Goal: Information Seeking & Learning: Learn about a topic

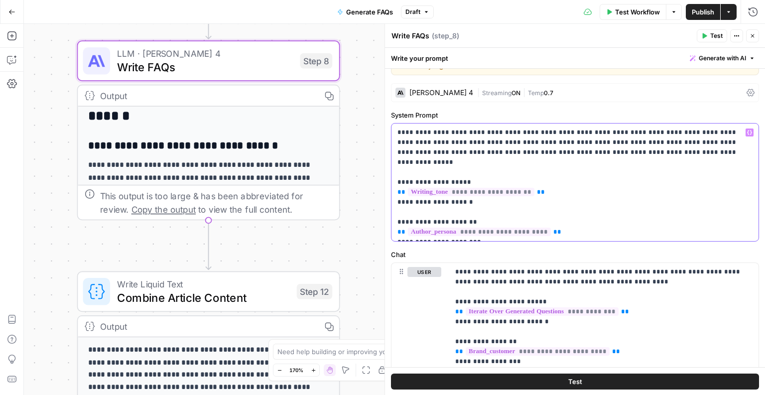
scroll to position [29, 0]
drag, startPoint x: 461, startPoint y: 219, endPoint x: 459, endPoint y: 210, distance: 9.6
click at [459, 210] on p "**********" at bounding box center [575, 182] width 356 height 110
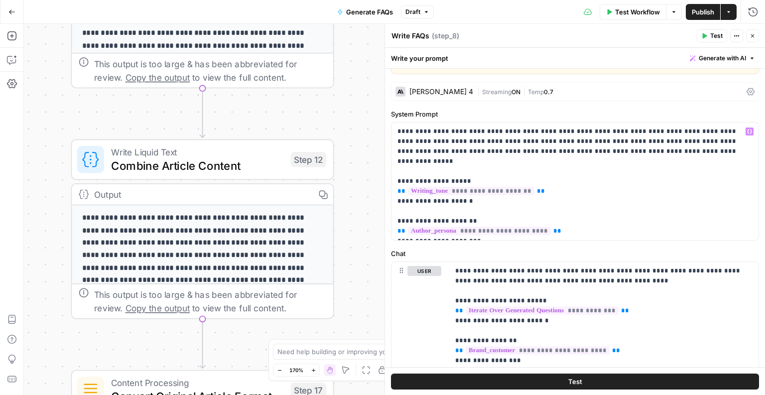
drag, startPoint x: 262, startPoint y: 236, endPoint x: 253, endPoint y: 87, distance: 149.2
click at [253, 87] on div "**********" at bounding box center [394, 209] width 741 height 371
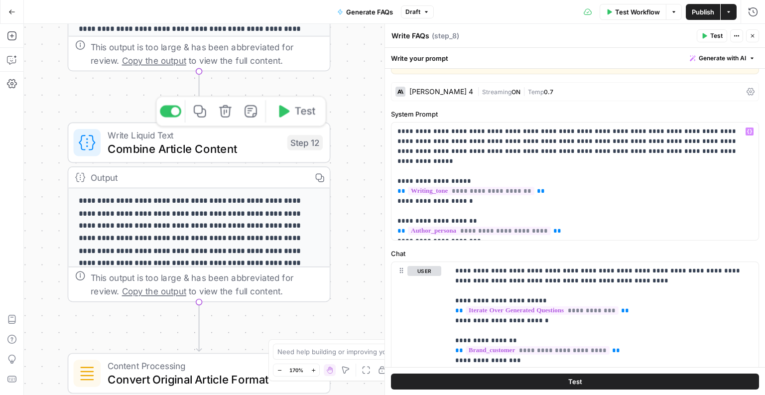
click at [233, 145] on span "Combine Article Content" at bounding box center [194, 148] width 173 height 17
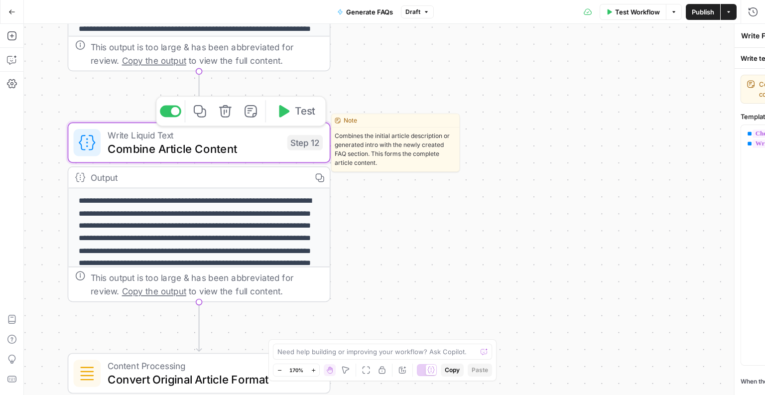
type textarea "Combine Article Content"
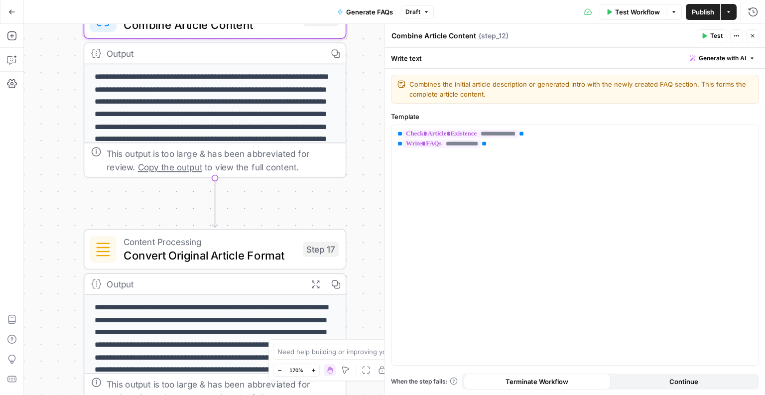
drag, startPoint x: 343, startPoint y: 237, endPoint x: 359, endPoint y: 112, distance: 126.5
click at [359, 112] on div "**********" at bounding box center [394, 209] width 741 height 371
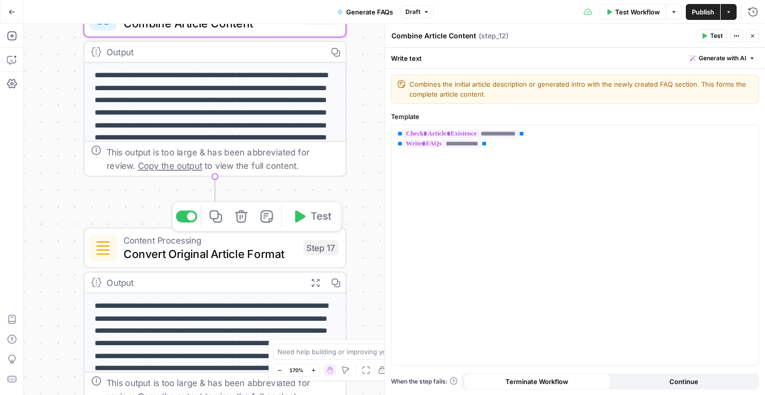
click at [211, 249] on span "Convert Original Article Format" at bounding box center [210, 253] width 173 height 17
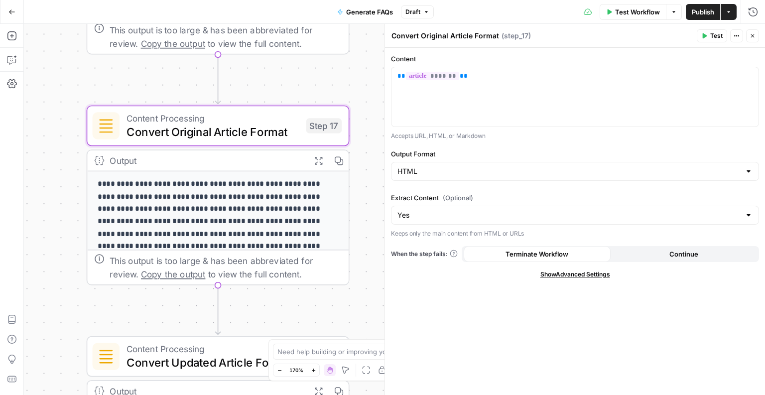
drag, startPoint x: 355, startPoint y: 233, endPoint x: 363, endPoint y: 93, distance: 140.7
click at [363, 93] on div "**********" at bounding box center [394, 209] width 741 height 371
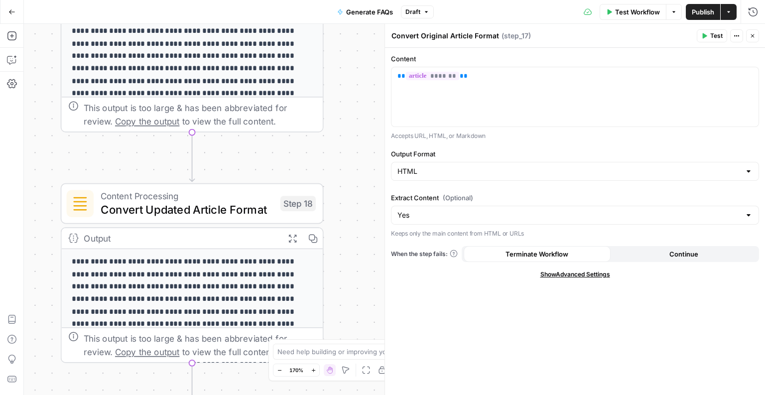
drag, startPoint x: 304, startPoint y: 295, endPoint x: 272, endPoint y: 151, distance: 147.5
click at [272, 151] on div "**********" at bounding box center [394, 209] width 741 height 371
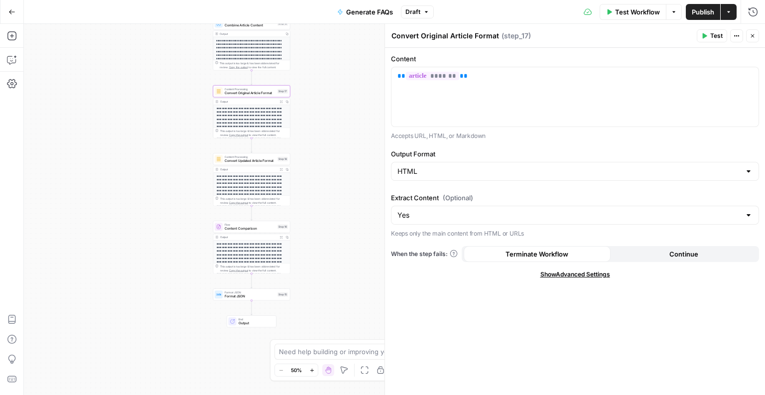
drag, startPoint x: 288, startPoint y: 262, endPoint x: 283, endPoint y: 197, distance: 65.4
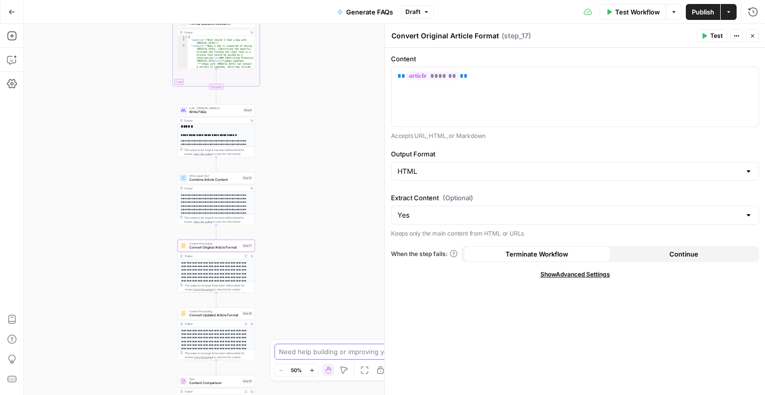
drag, startPoint x: 315, startPoint y: 148, endPoint x: 281, endPoint y: 349, distance: 203.6
click at [281, 349] on body "**********" at bounding box center [382, 197] width 765 height 395
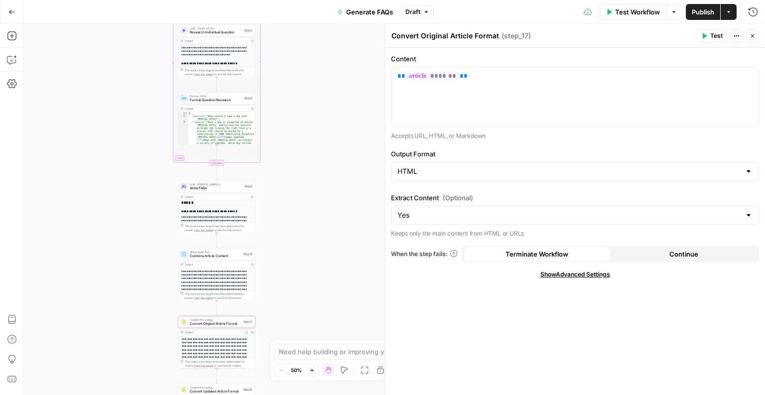
drag, startPoint x: 289, startPoint y: 190, endPoint x: 289, endPoint y: 283, distance: 93.6
click at [289, 283] on div "**********" at bounding box center [394, 209] width 741 height 371
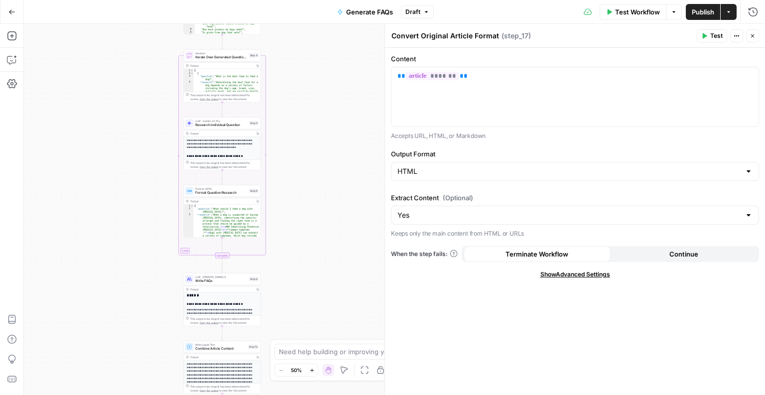
drag, startPoint x: 297, startPoint y: 188, endPoint x: 315, endPoint y: 247, distance: 61.4
click at [315, 247] on div "**********" at bounding box center [394, 209] width 741 height 371
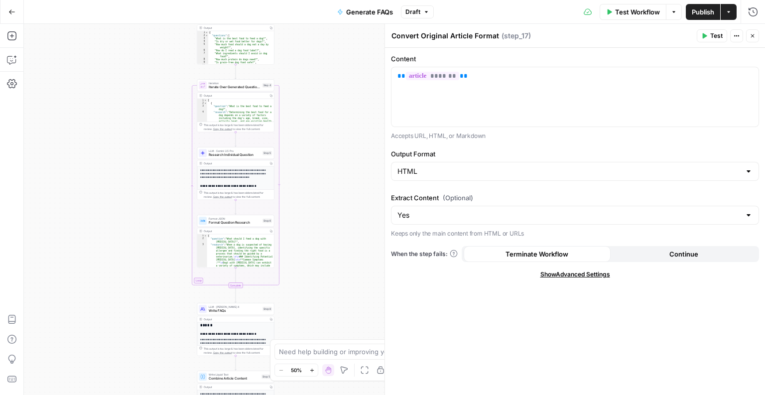
click at [287, 182] on div "**********" at bounding box center [394, 209] width 741 height 371
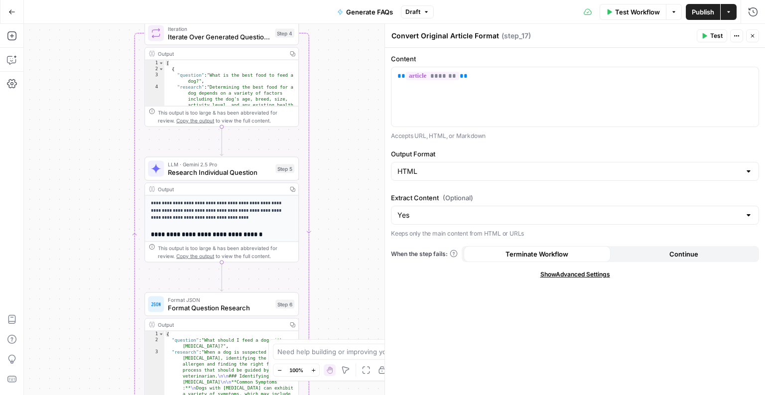
drag, startPoint x: 270, startPoint y: 173, endPoint x: 307, endPoint y: 218, distance: 58.0
click at [307, 219] on div "**********" at bounding box center [394, 209] width 741 height 371
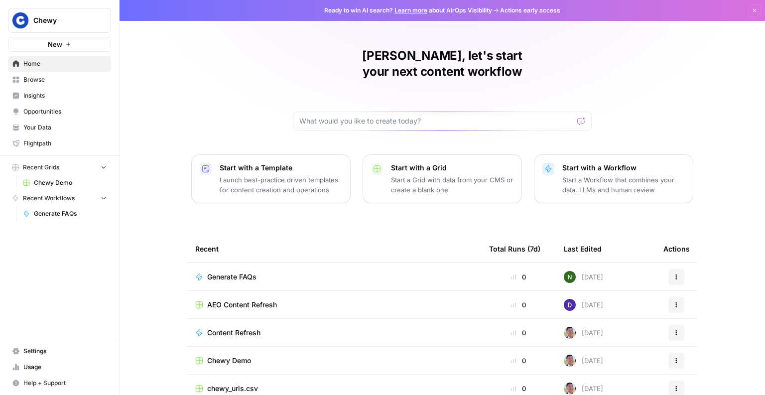
click at [35, 94] on span "Insights" at bounding box center [64, 95] width 83 height 9
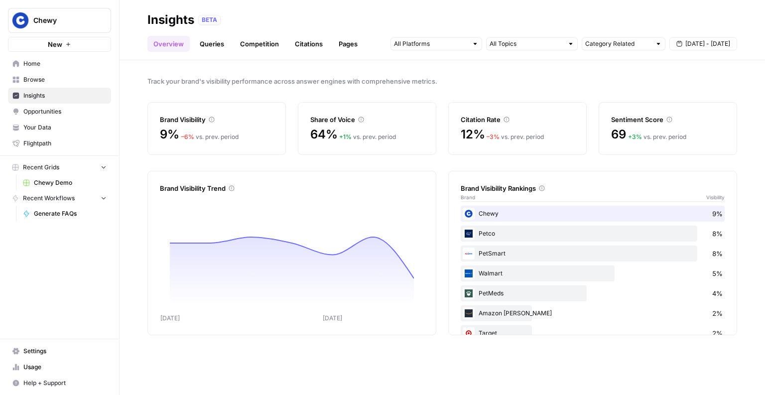
click at [216, 45] on link "Queries" at bounding box center [212, 44] width 36 height 16
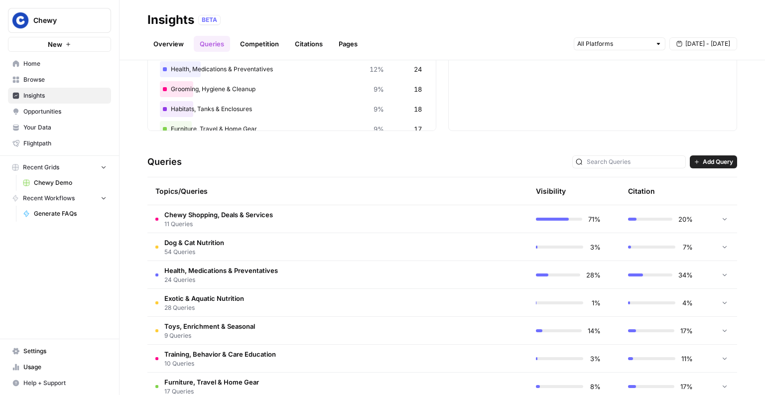
scroll to position [143, 0]
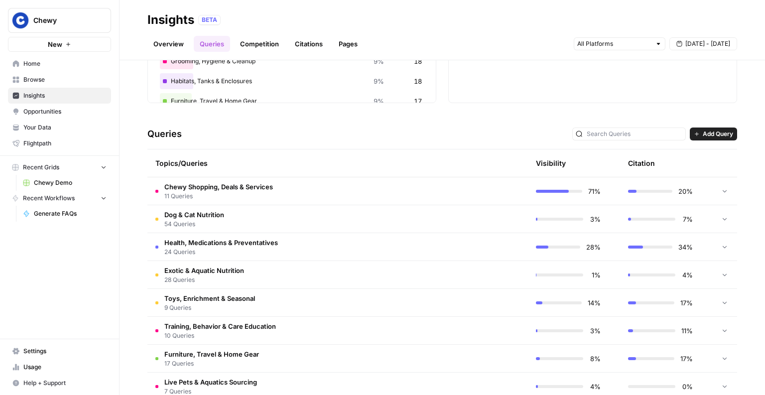
click at [212, 248] on span "24 Queries" at bounding box center [221, 252] width 114 height 9
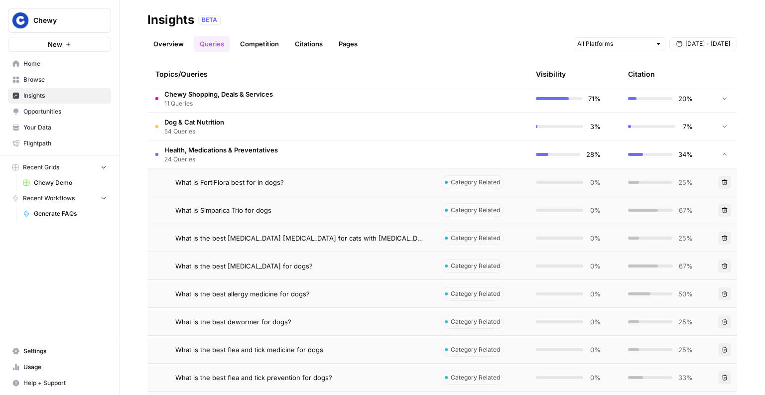
scroll to position [237, 0]
click at [274, 210] on div "What is Simparica Trio for dogs" at bounding box center [300, 209] width 250 height 10
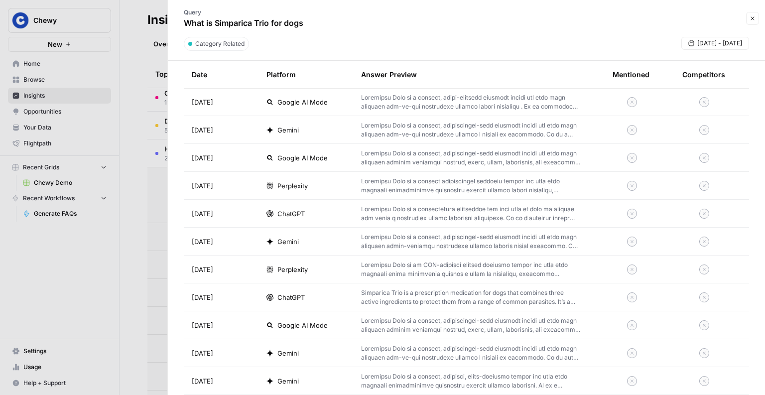
scroll to position [482, 0]
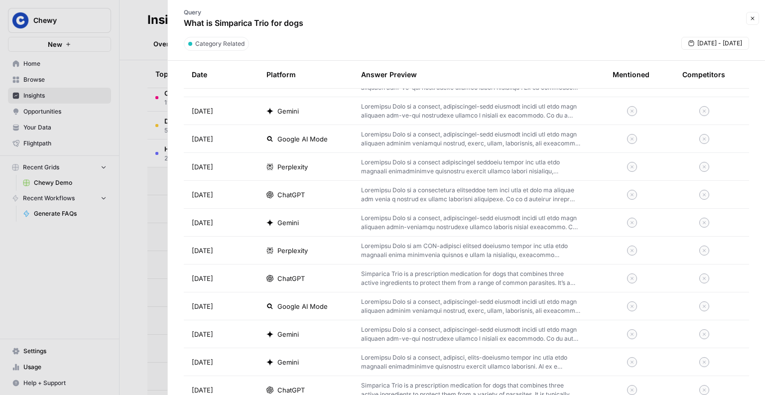
click at [397, 275] on p "Simparica Trio is a prescription medication for dogs that combines three active…" at bounding box center [471, 278] width 220 height 18
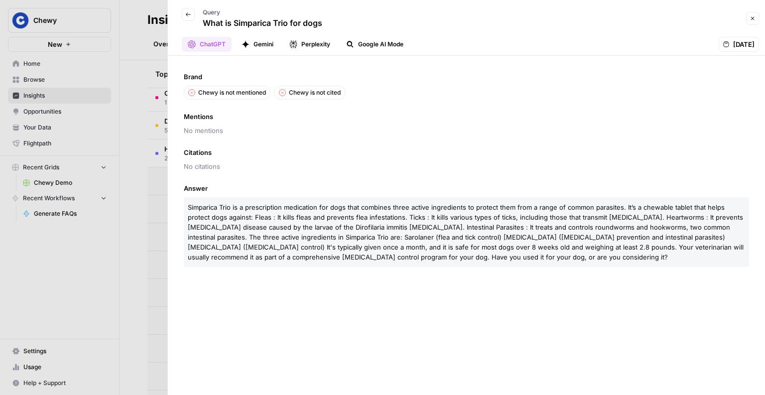
click at [116, 234] on div at bounding box center [382, 197] width 765 height 395
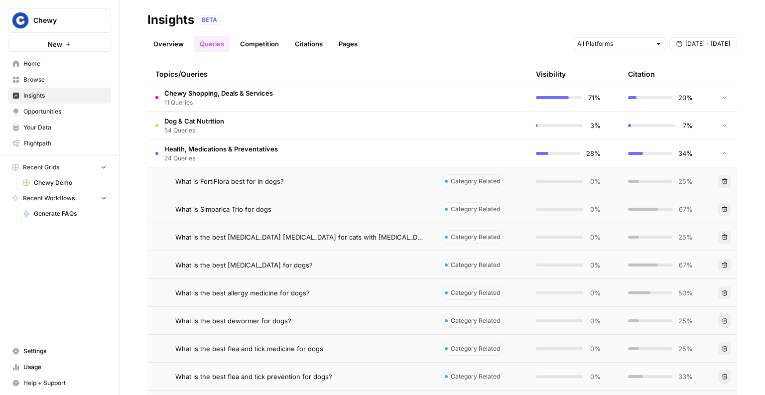
click at [252, 168] on td "What is FortiFlora best for in dogs?" at bounding box center [290, 180] width 286 height 27
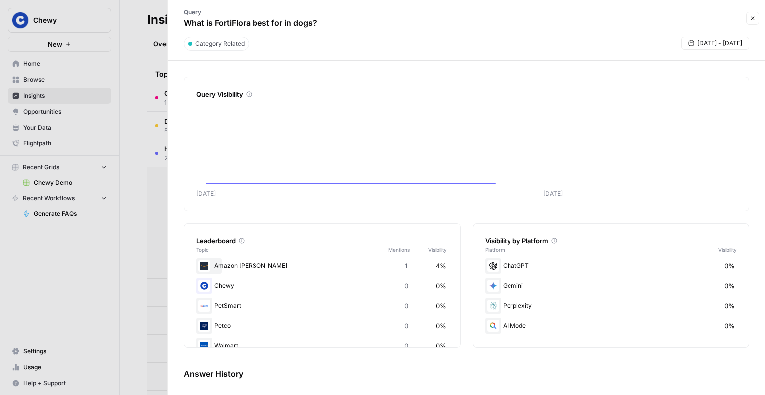
click at [105, 184] on div at bounding box center [382, 197] width 765 height 395
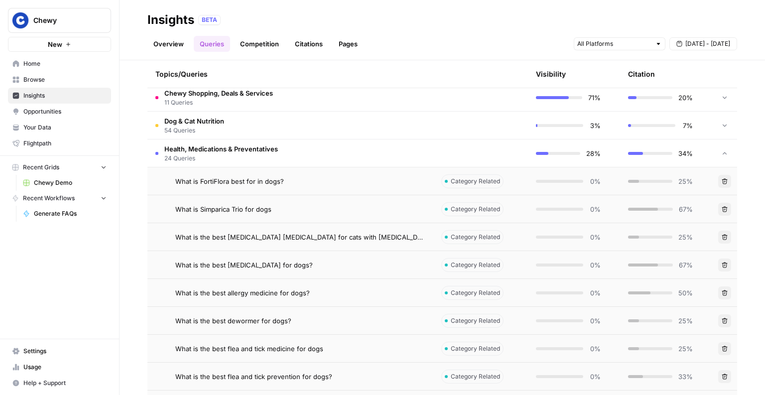
click at [253, 149] on span "Health, Medications & Preventatives" at bounding box center [221, 149] width 114 height 10
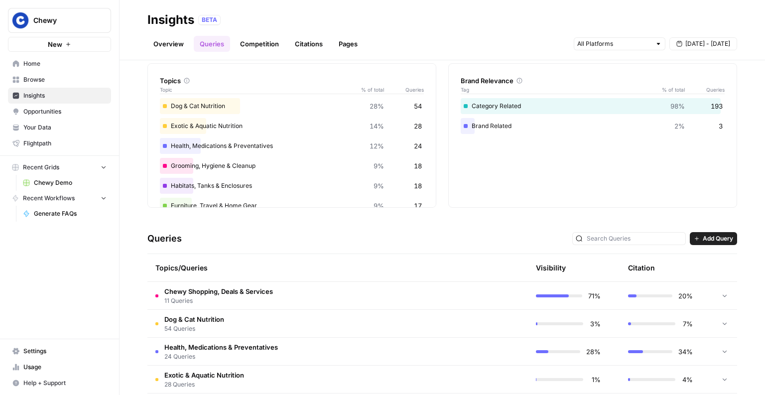
scroll to position [72, 0]
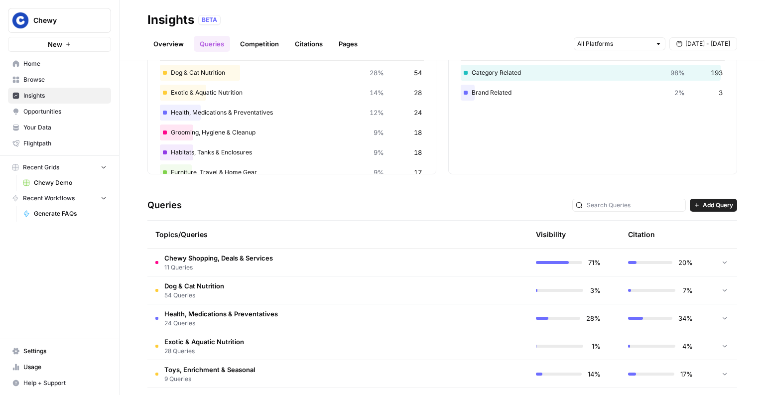
click at [211, 267] on span "11 Queries" at bounding box center [218, 267] width 109 height 9
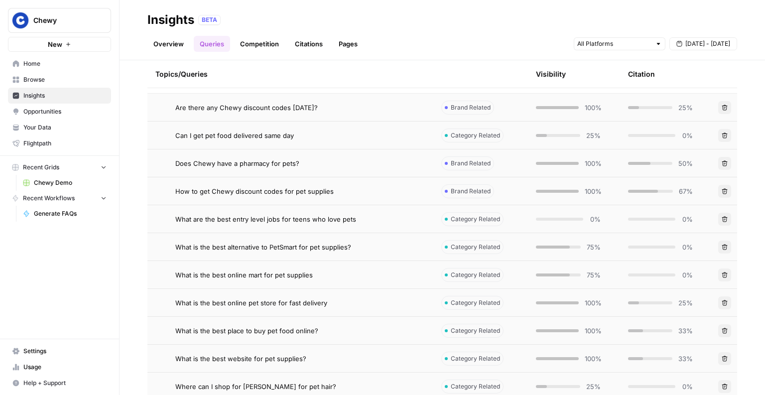
scroll to position [228, 0]
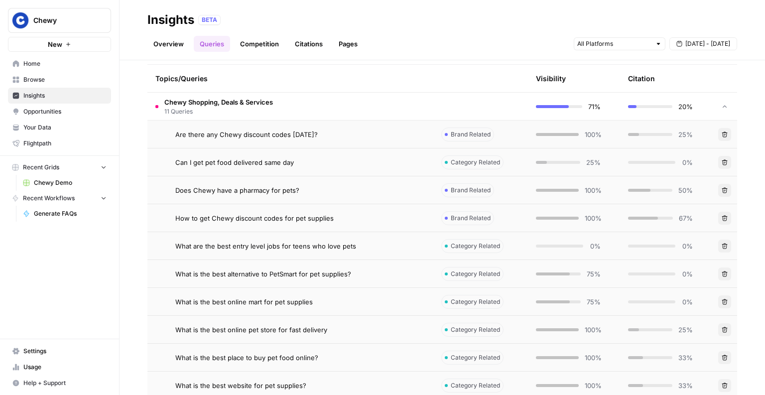
click at [41, 20] on span "Chewy" at bounding box center [63, 20] width 60 height 10
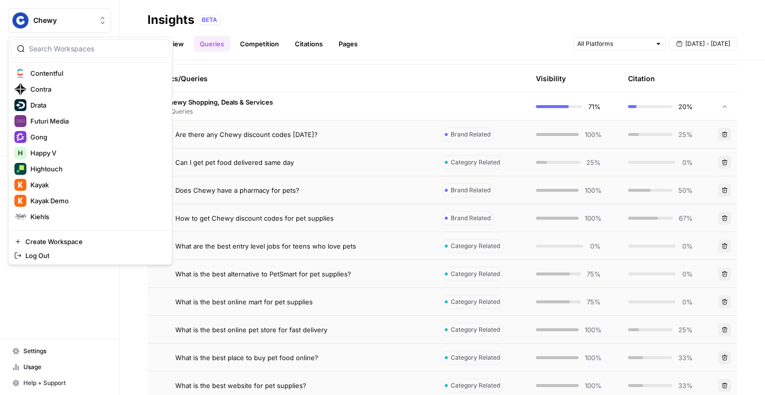
scroll to position [306, 0]
click at [56, 141] on button "Gong" at bounding box center [89, 136] width 159 height 16
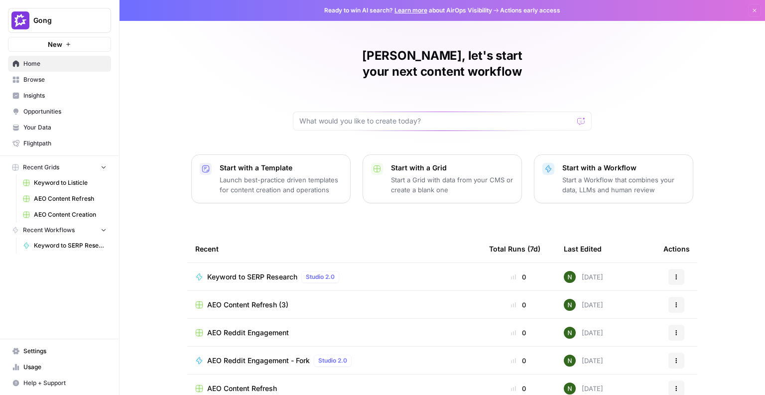
click at [47, 91] on span "Insights" at bounding box center [64, 95] width 83 height 9
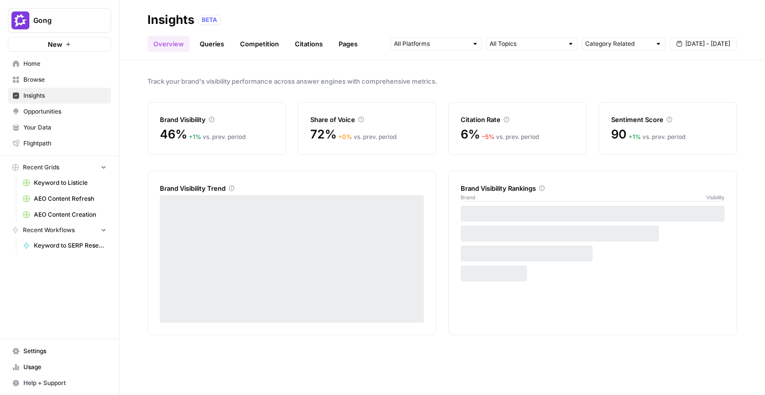
click at [264, 40] on link "Competition" at bounding box center [259, 44] width 51 height 16
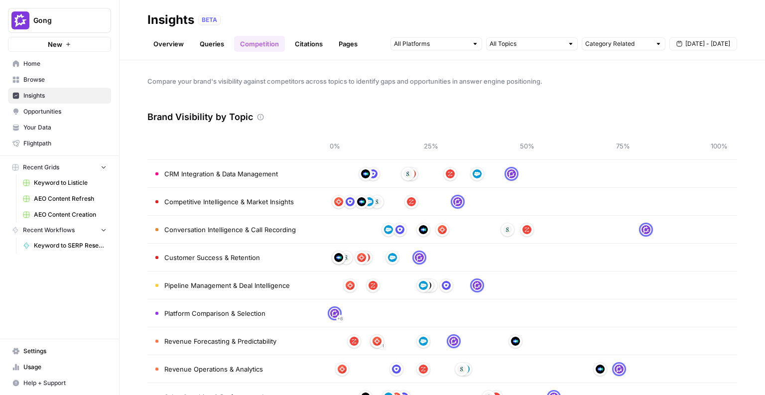
click at [179, 42] on link "Overview" at bounding box center [168, 44] width 42 height 16
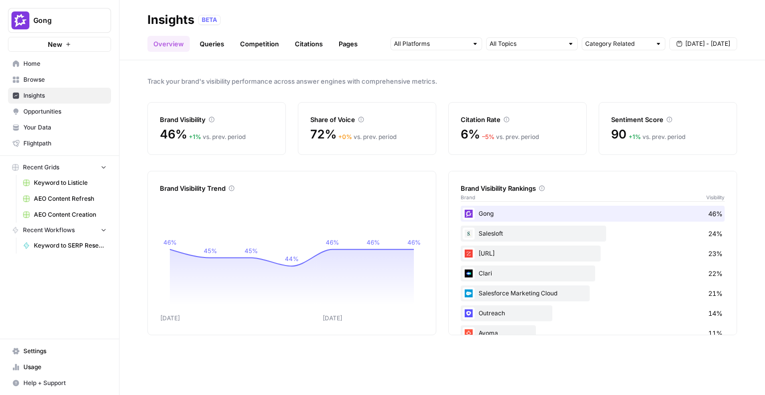
click at [203, 44] on link "Queries" at bounding box center [212, 44] width 36 height 16
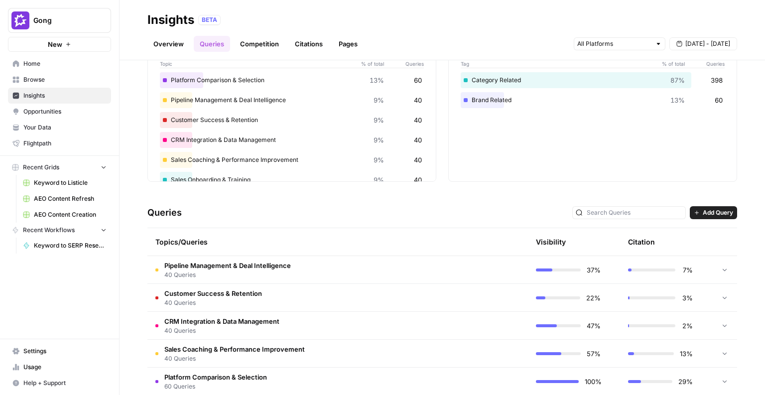
scroll to position [70, 0]
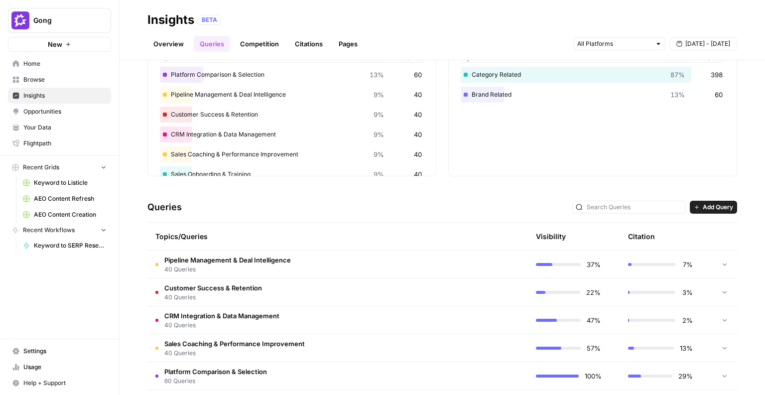
click at [272, 256] on span "Pipeline Management & Deal Intelligence" at bounding box center [227, 260] width 127 height 10
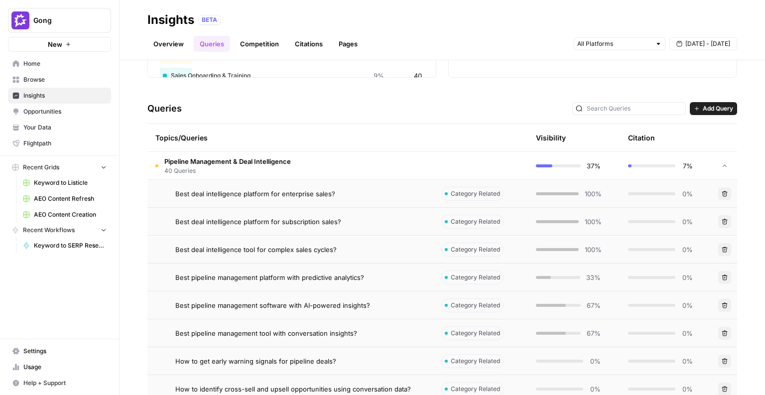
scroll to position [172, 0]
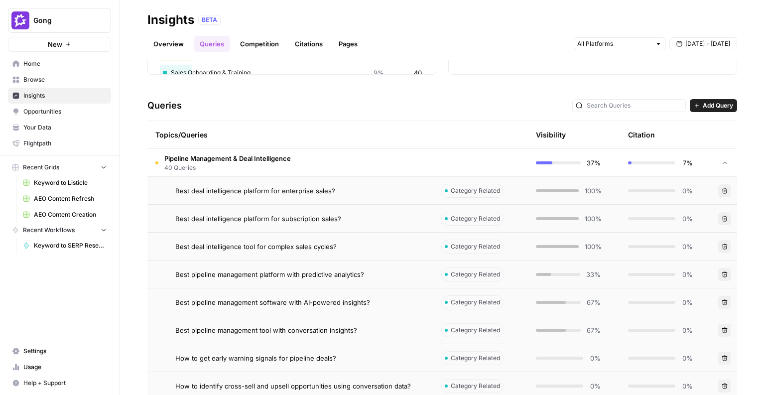
click at [297, 240] on td "Best deal intelligence tool for complex sales cycles?" at bounding box center [290, 246] width 286 height 27
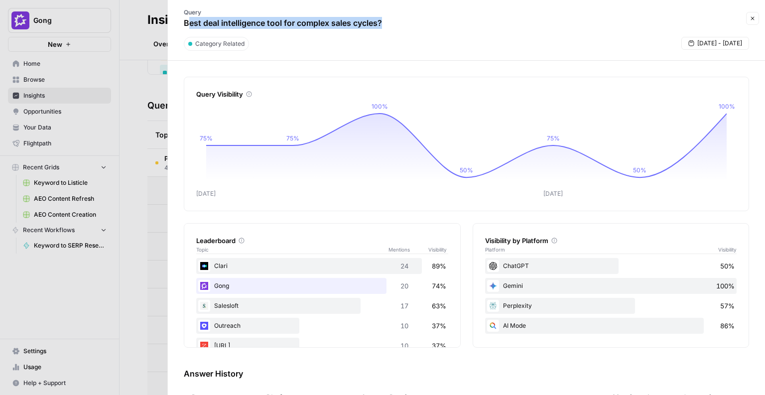
drag, startPoint x: 188, startPoint y: 21, endPoint x: 390, endPoint y: 30, distance: 202.4
click at [390, 30] on div "Query Best deal intelligence tool for complex sales cycles?" at bounding box center [283, 18] width 218 height 29
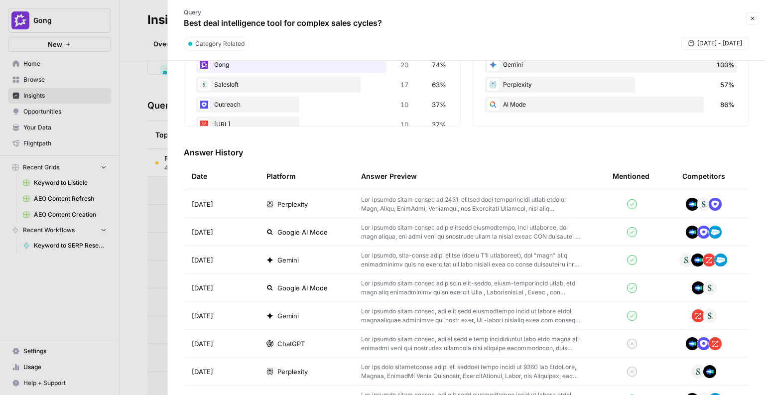
scroll to position [277, 0]
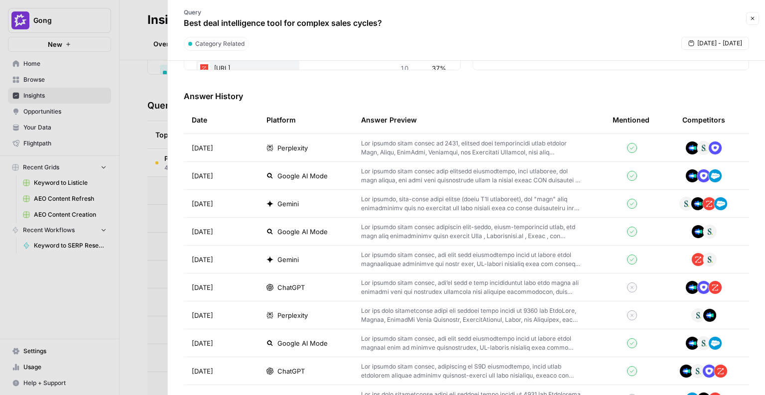
click at [302, 276] on td "ChatGPT" at bounding box center [305, 286] width 95 height 27
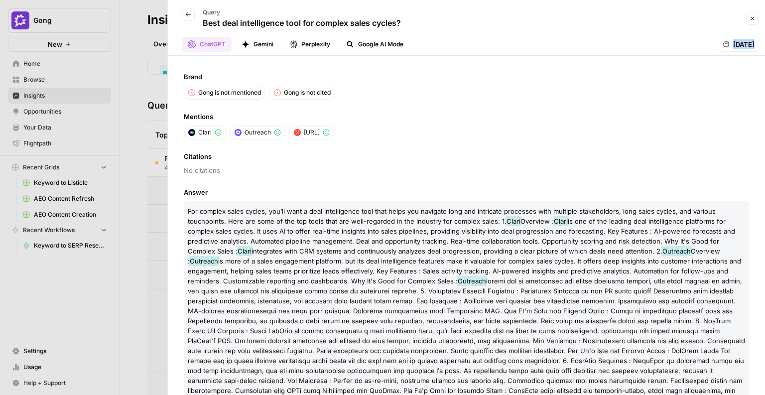
drag, startPoint x: 734, startPoint y: 49, endPoint x: 709, endPoint y: 48, distance: 24.9
click at [719, 48] on div "Sep 23, 2025" at bounding box center [739, 44] width 40 height 15
click at [614, 107] on div "Brand Gong is not mentioned Gong is not cited Mentions Clari Outreach Chorus.ai…" at bounding box center [466, 225] width 597 height 339
click at [191, 18] on button "Back" at bounding box center [188, 14] width 13 height 13
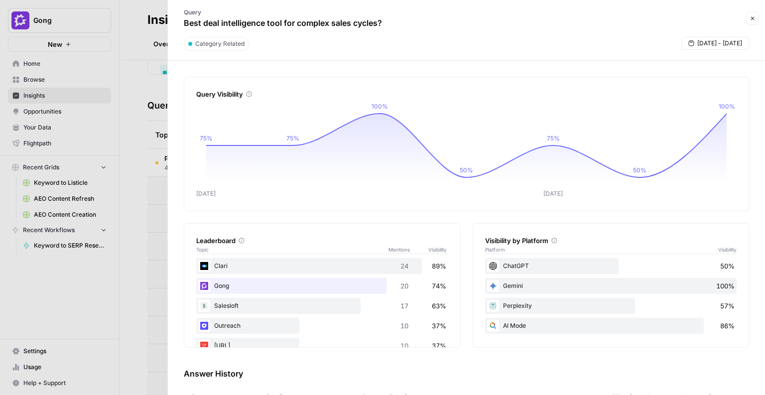
click at [122, 129] on div at bounding box center [382, 197] width 765 height 395
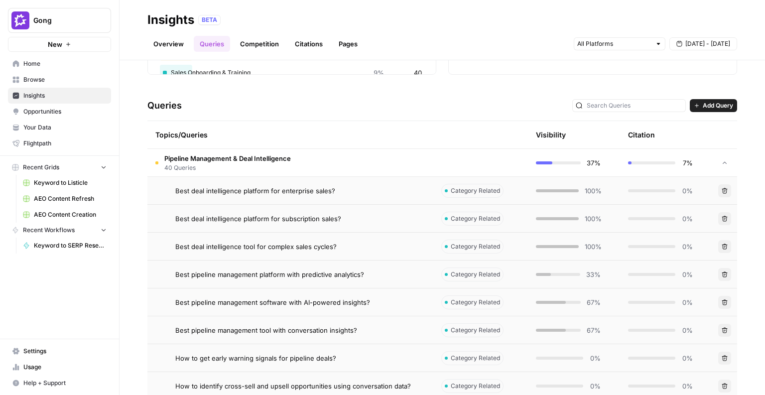
click at [49, 14] on button "Gong" at bounding box center [59, 20] width 103 height 25
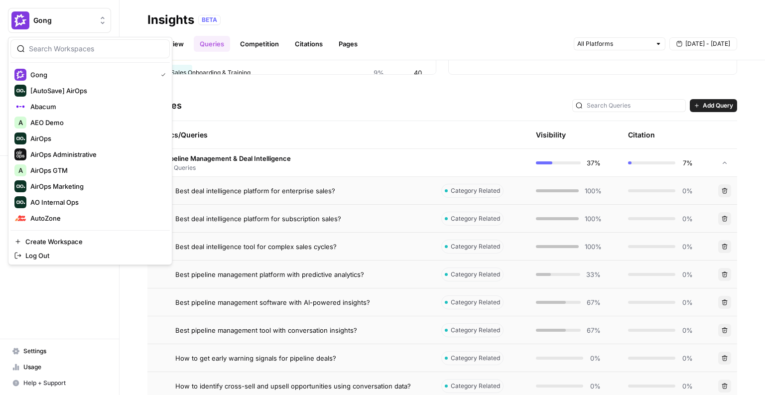
click at [49, 14] on button "Gong" at bounding box center [59, 20] width 103 height 25
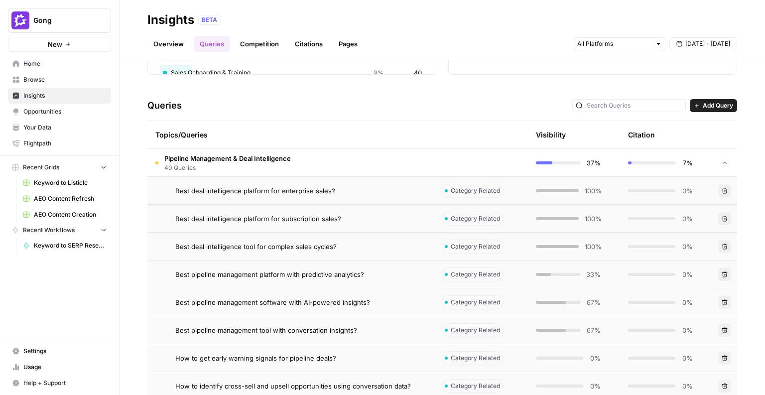
click at [40, 82] on span "Browse" at bounding box center [64, 79] width 83 height 9
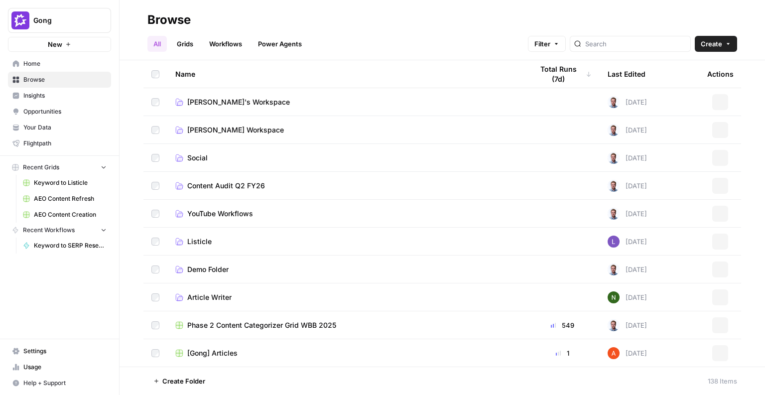
click at [67, 20] on span "Gong" at bounding box center [63, 20] width 60 height 10
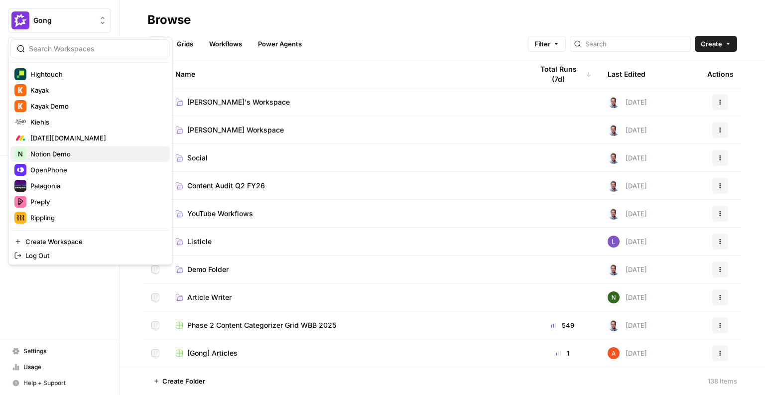
scroll to position [399, 0]
click at [42, 105] on span "Kayak Demo" at bounding box center [95, 106] width 131 height 10
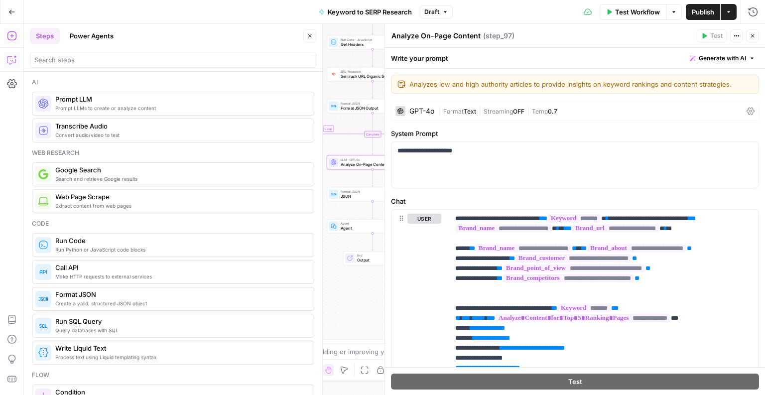
scroll to position [1562, 0]
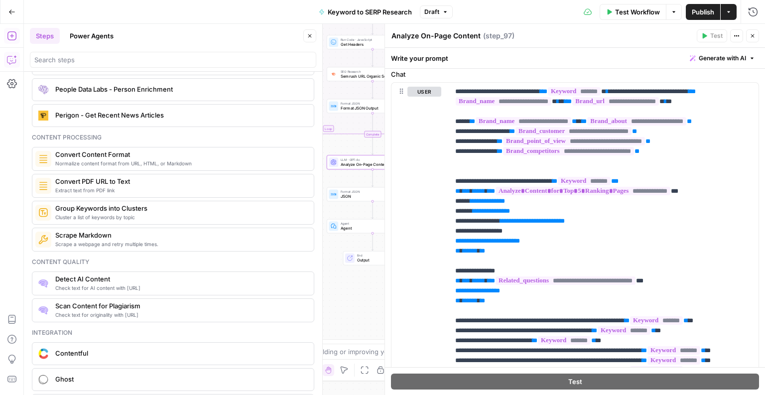
click at [310, 36] on icon "button" at bounding box center [309, 35] width 3 height 3
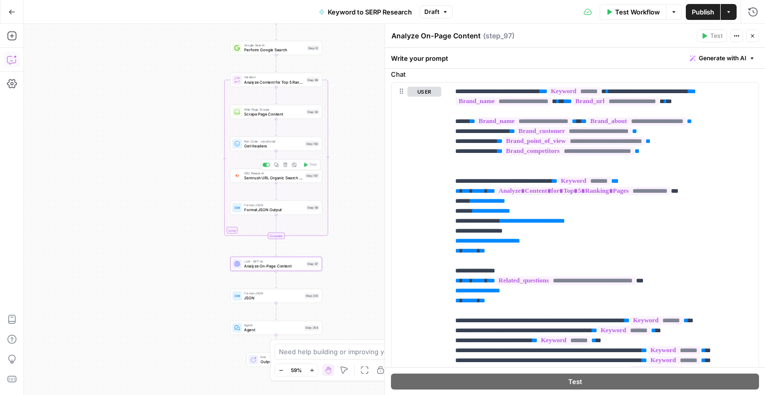
click at [261, 179] on span "Semrush URL Organic Search Keywords" at bounding box center [273, 178] width 59 height 6
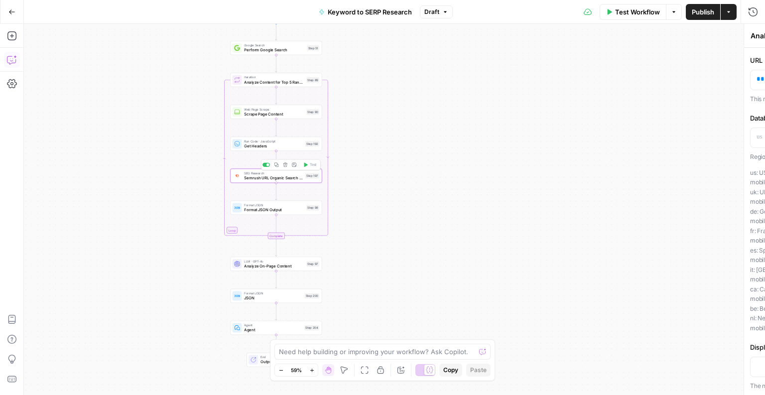
type textarea "Semrush URL Organic Search Keywords"
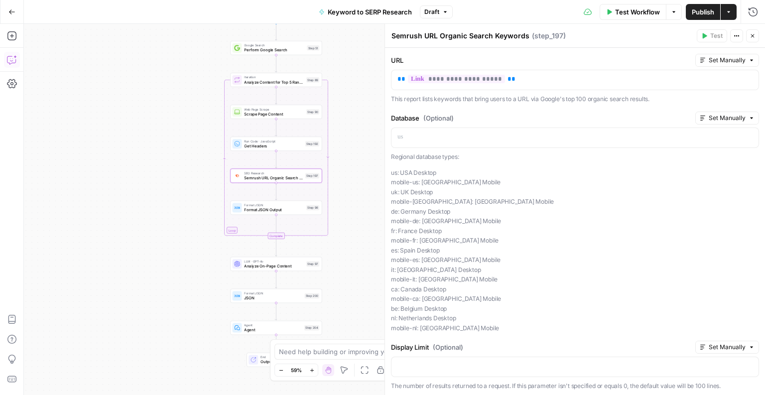
click at [12, 11] on icon "button" at bounding box center [12, 11] width 6 height 4
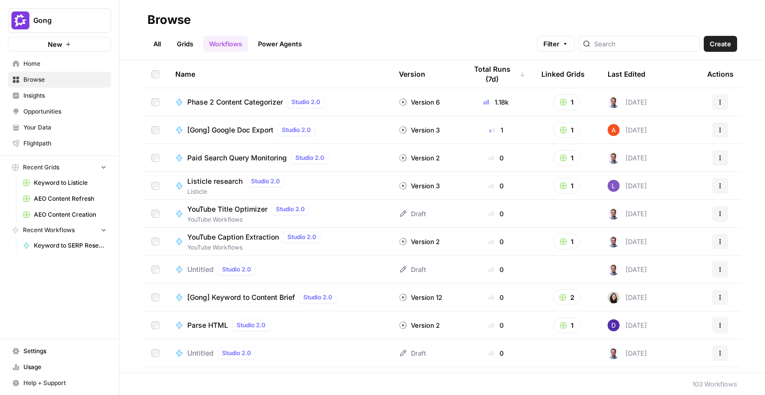
click at [48, 181] on span "Keyword to Listicle" at bounding box center [70, 182] width 73 height 9
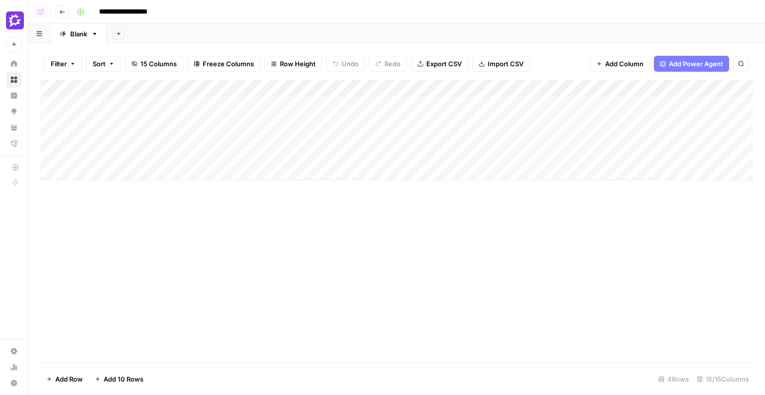
click at [415, 106] on div "Add Column" at bounding box center [396, 130] width 713 height 101
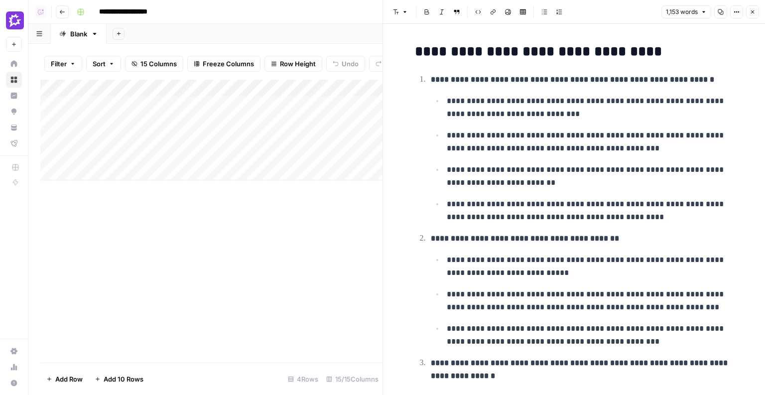
click at [302, 237] on div "Add Column" at bounding box center [211, 221] width 342 height 283
click at [753, 10] on icon "button" at bounding box center [753, 12] width 6 height 6
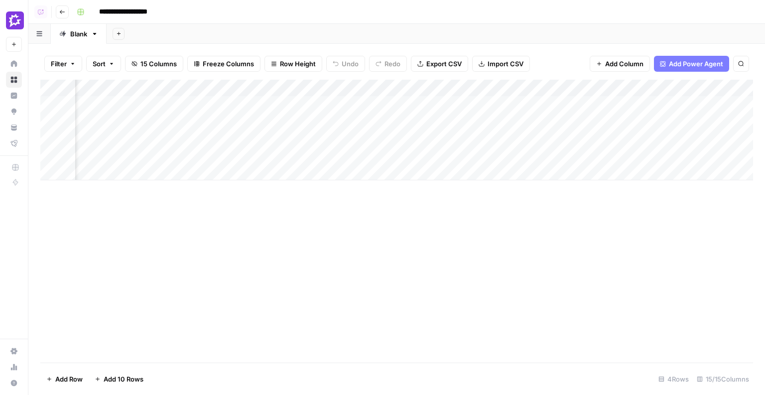
scroll to position [0, 248]
click at [448, 104] on div "Add Column" at bounding box center [396, 130] width 713 height 101
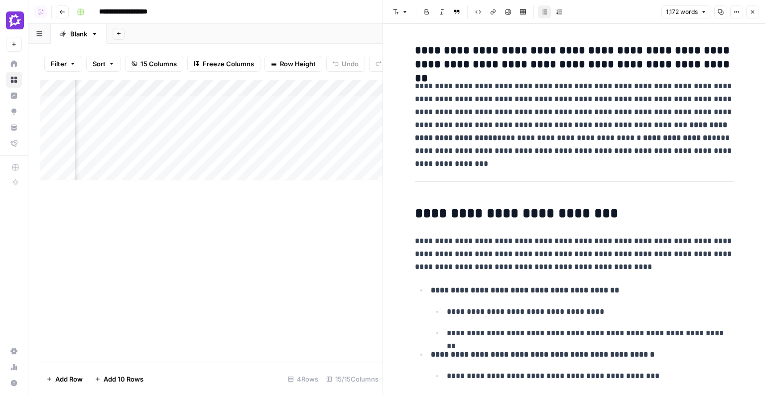
click at [319, 274] on div "Add Column" at bounding box center [211, 221] width 342 height 283
click at [750, 10] on icon "button" at bounding box center [753, 12] width 6 height 6
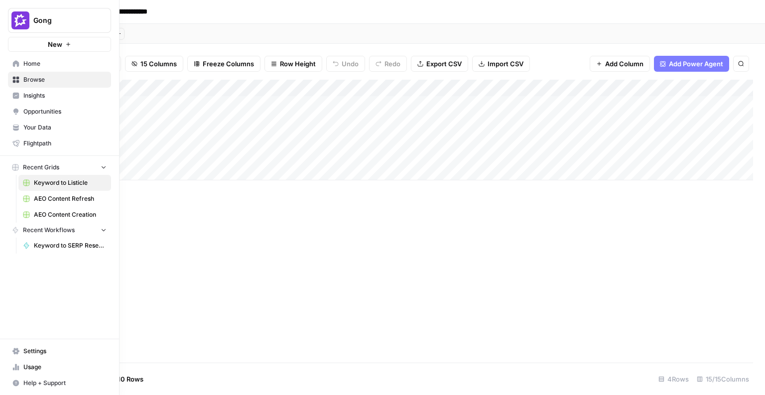
click at [27, 108] on span "Opportunities" at bounding box center [64, 111] width 83 height 9
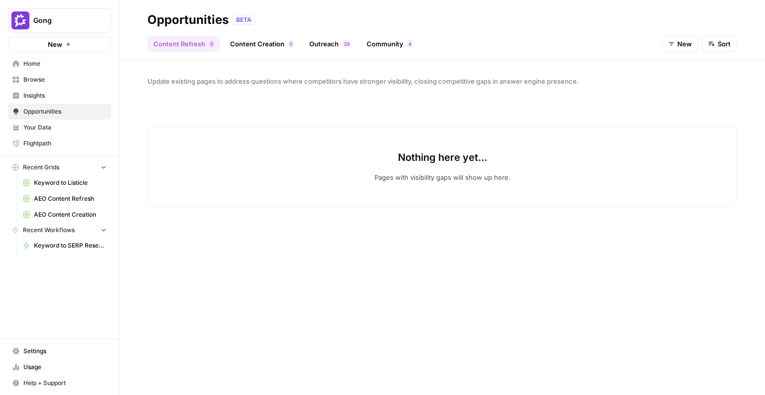
click at [261, 42] on link "Content Creation 0" at bounding box center [261, 44] width 75 height 16
click at [327, 41] on link "Outreach 8 2" at bounding box center [329, 44] width 53 height 16
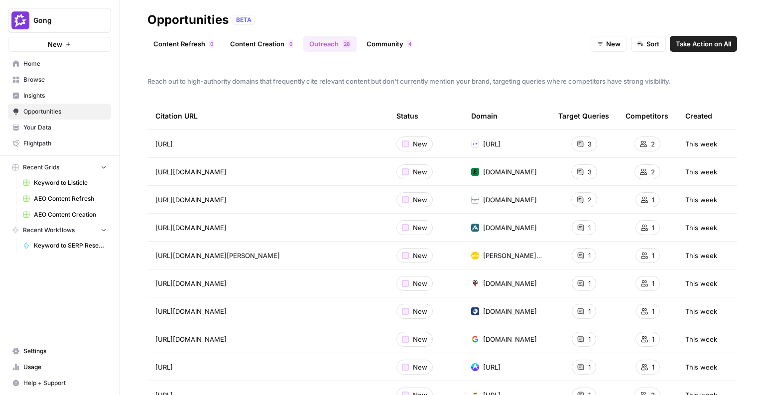
click at [170, 46] on link "Content Refresh 0" at bounding box center [183, 44] width 73 height 16
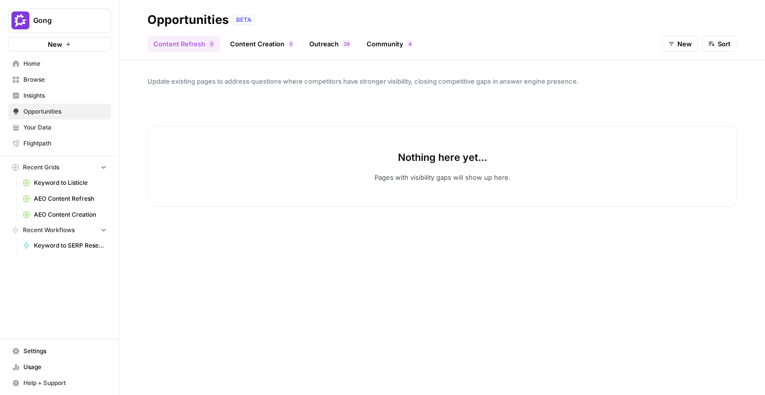
click at [265, 43] on link "Content Creation 0" at bounding box center [261, 44] width 75 height 16
click at [179, 45] on link "Content Refresh 0" at bounding box center [183, 44] width 73 height 16
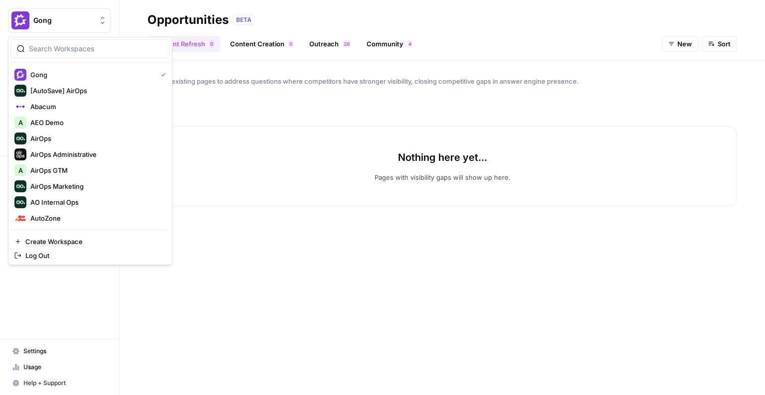
click at [24, 21] on img "Workspace: Gong" at bounding box center [20, 20] width 18 height 18
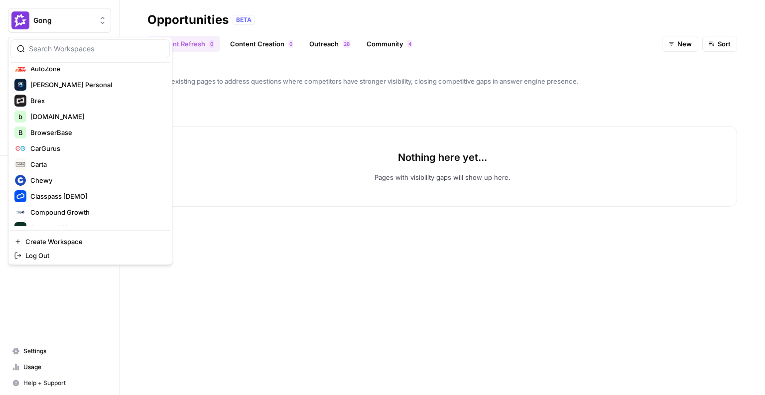
scroll to position [151, 0]
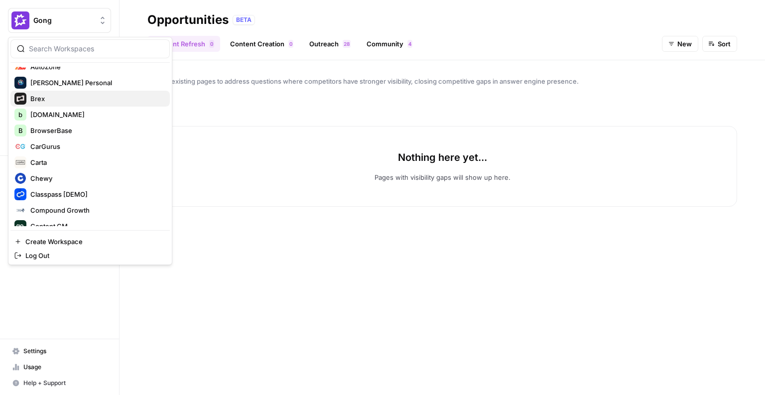
click at [47, 94] on span "Brex" at bounding box center [95, 99] width 131 height 10
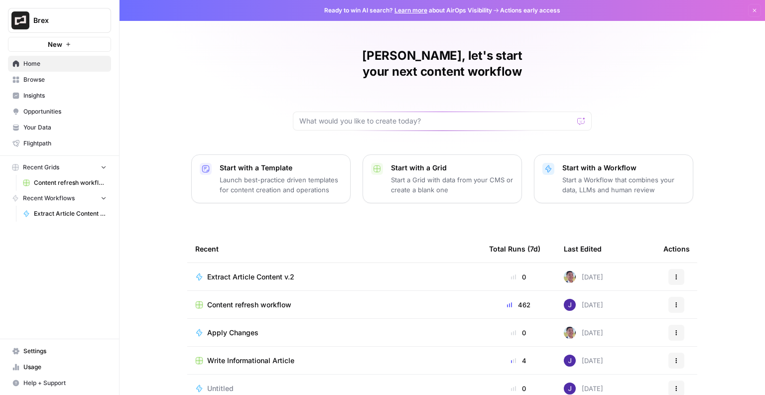
click at [42, 90] on link "Insights" at bounding box center [59, 96] width 103 height 16
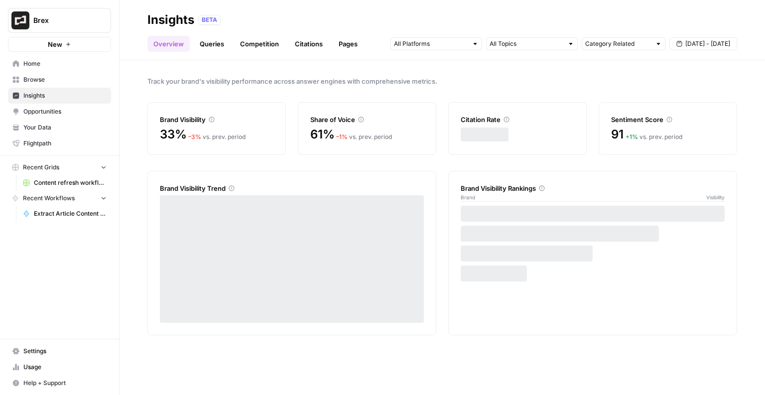
click at [45, 108] on span "Opportunities" at bounding box center [64, 111] width 83 height 9
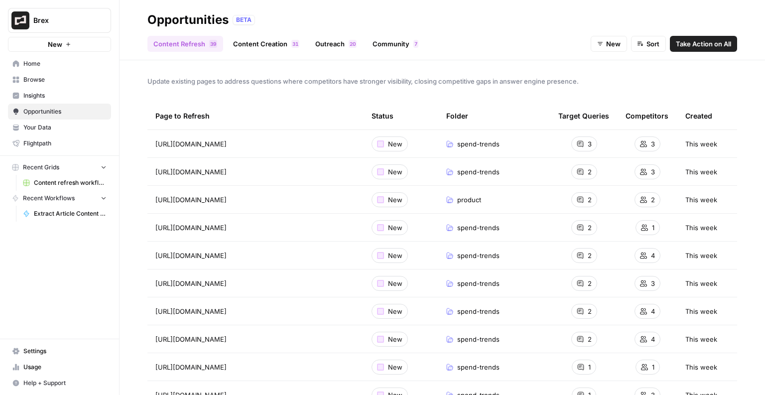
click at [269, 38] on link "Content Creation 1 3" at bounding box center [266, 44] width 78 height 16
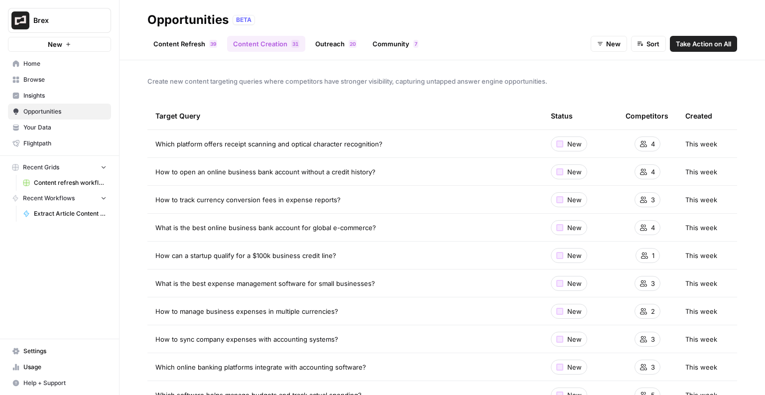
click at [174, 44] on link "Content Refresh 9 3" at bounding box center [185, 44] width 76 height 16
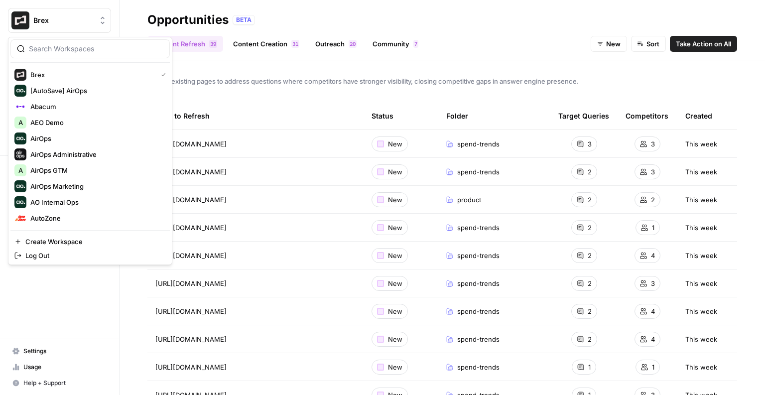
click at [84, 29] on button "Brex" at bounding box center [59, 20] width 103 height 25
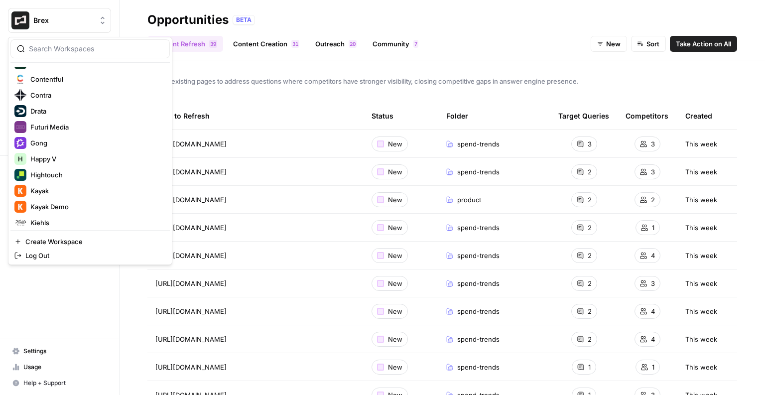
scroll to position [542, 0]
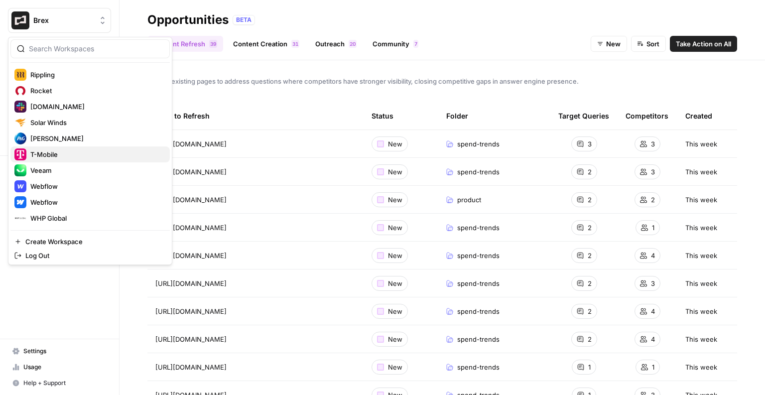
click at [42, 158] on span "T-Mobile" at bounding box center [95, 154] width 131 height 10
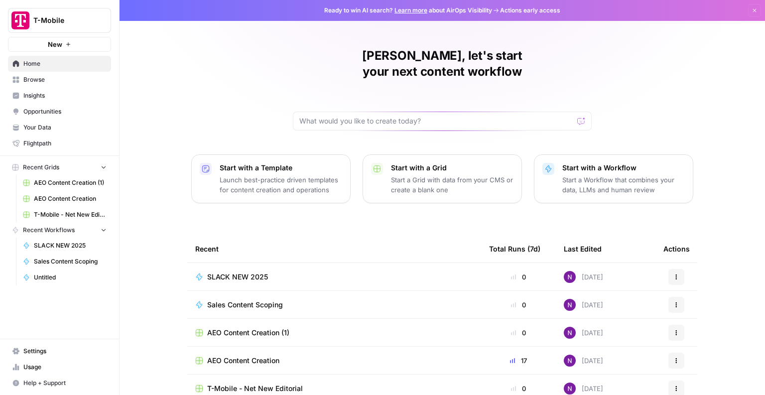
click at [39, 95] on span "Insights" at bounding box center [64, 95] width 83 height 9
